Goal: Information Seeking & Learning: Learn about a topic

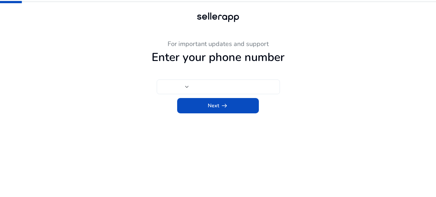
type input "***"
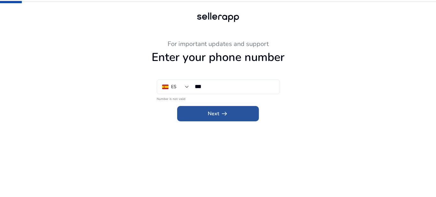
click at [214, 113] on span "Next arrow_right_alt" at bounding box center [218, 114] width 20 height 8
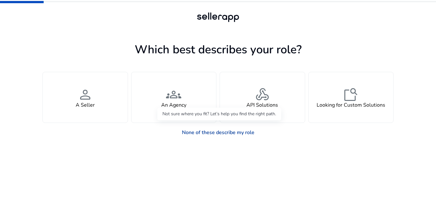
click at [211, 133] on link "None of these describe my role" at bounding box center [218, 132] width 83 height 13
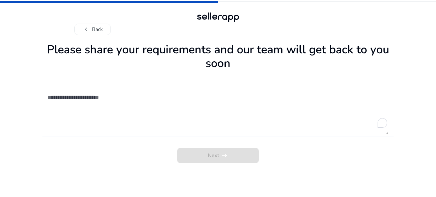
click at [110, 99] on textarea "To enrich screen reader interactions, please activate Accessibility in Grammarl…" at bounding box center [218, 111] width 341 height 45
click at [214, 125] on textarea "To enrich screen reader interactions, please activate Accessibility in Grammarl…" at bounding box center [218, 111] width 341 height 45
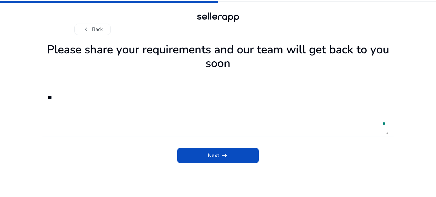
type textarea "*"
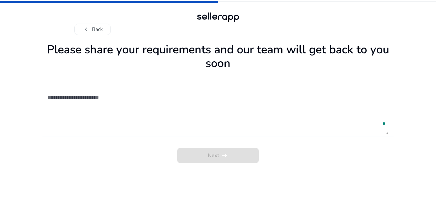
type textarea "*"
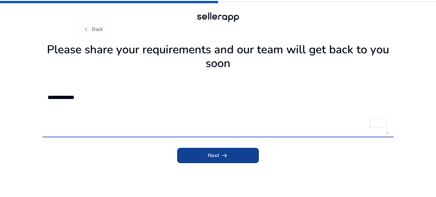
type textarea "**********"
click at [228, 155] on span "arrow_right_alt" at bounding box center [225, 156] width 8 height 8
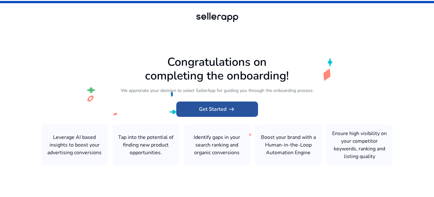
click at [228, 113] on span "arrow_right_alt" at bounding box center [232, 109] width 8 height 8
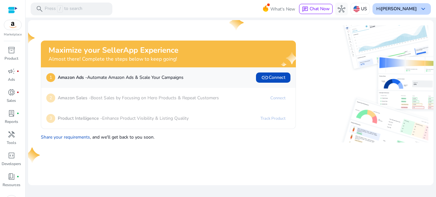
click at [419, 10] on div "Hi jahid khan keyboard_arrow_down" at bounding box center [402, 8] width 58 height 11
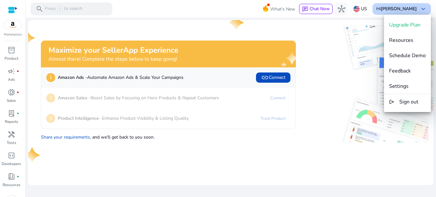
click at [419, 10] on div at bounding box center [218, 98] width 436 height 197
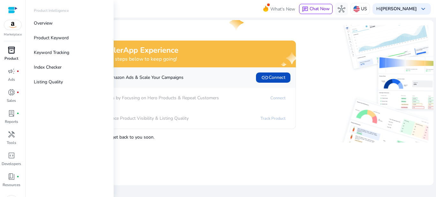
click at [12, 49] on span "inventory_2" at bounding box center [12, 50] width 8 height 8
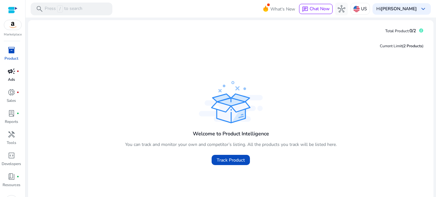
click at [11, 77] on p "Ads" at bounding box center [11, 80] width 7 height 6
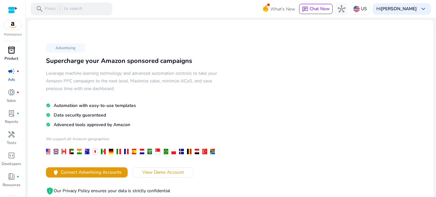
click at [11, 52] on span "inventory_2" at bounding box center [12, 50] width 8 height 8
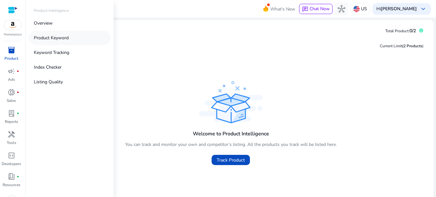
click at [56, 35] on p "Product Keyword" at bounding box center [51, 37] width 35 height 7
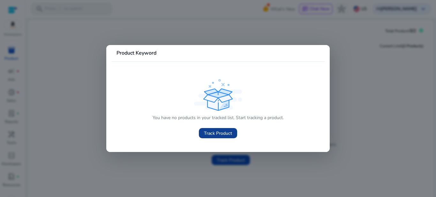
click at [212, 132] on span "Track Product" at bounding box center [218, 133] width 28 height 7
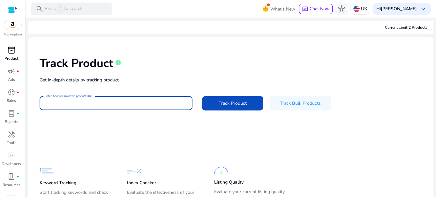
click at [120, 103] on input "Enter ASIN or Amazon product URL" at bounding box center [116, 103] width 143 height 7
click at [242, 133] on mat-card-content "Track Product info Get in-depth details by tracking product Enter ASIN or Amazo…" at bounding box center [230, 133] width 405 height 193
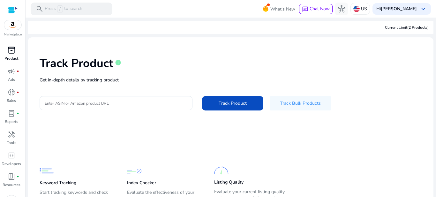
click at [396, 26] on div "Current Limit (2 Products )" at bounding box center [407, 28] width 44 height 6
click at [16, 54] on div "inventory_2" at bounding box center [12, 50] width 18 height 10
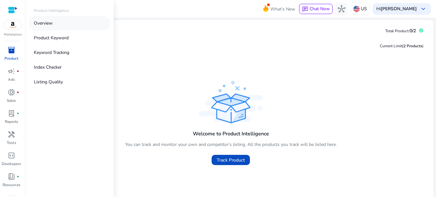
click at [46, 24] on p "Overview" at bounding box center [43, 23] width 19 height 7
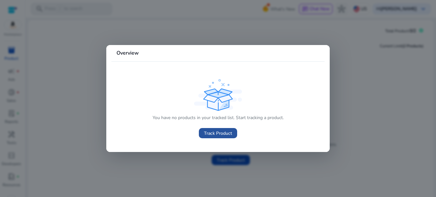
click at [211, 133] on span "Track Product" at bounding box center [218, 133] width 28 height 7
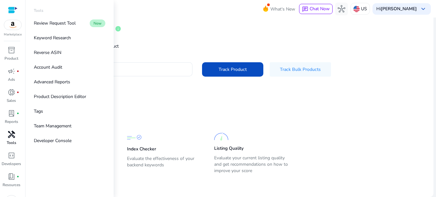
scroll to position [14, 0]
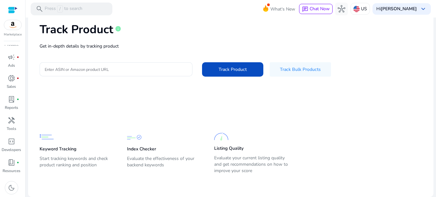
drag, startPoint x: 148, startPoint y: 98, endPoint x: 140, endPoint y: 99, distance: 8.0
click at [146, 99] on mat-card-content "Track Product info Get in-depth details by tracking product Enter ASIN or Amazo…" at bounding box center [230, 100] width 405 height 193
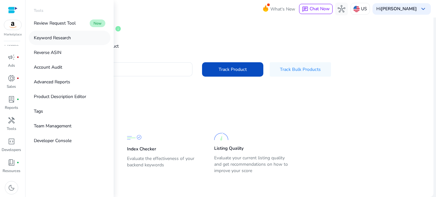
click at [60, 36] on p "Keyword Research" at bounding box center [52, 37] width 37 height 7
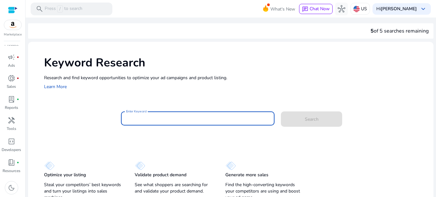
click at [157, 116] on input "Enter Keyword" at bounding box center [198, 118] width 144 height 7
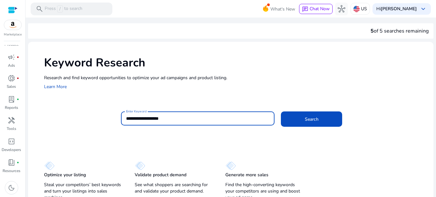
type input "**********"
click at [281, 111] on button "Search" at bounding box center [311, 118] width 61 height 15
